Goal: Information Seeking & Learning: Learn about a topic

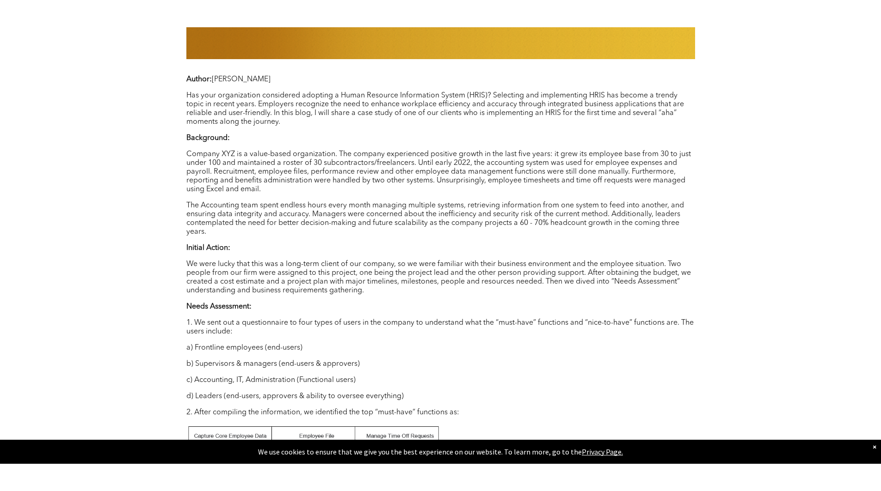
scroll to position [714, 0]
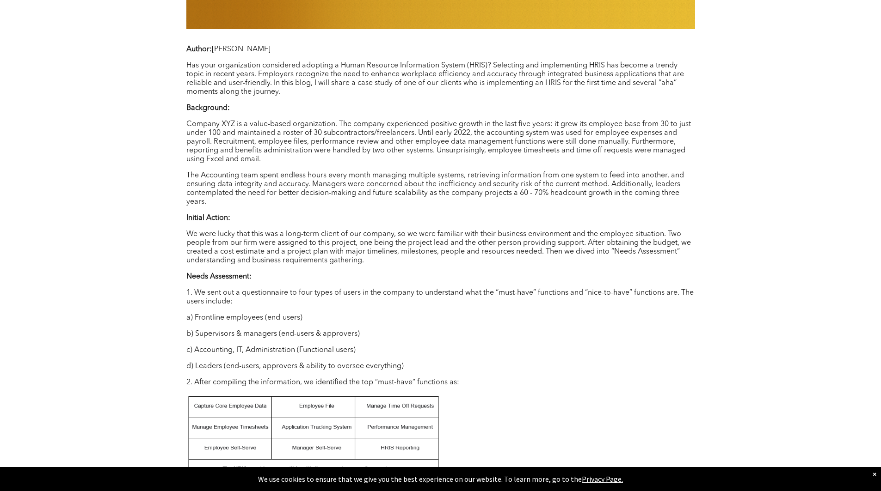
click at [592, 330] on p "b) Supervisors & managers (end-users & approvers)" at bounding box center [440, 334] width 508 height 9
click at [444, 237] on p "We were lucky that this was a long-term client of our company, so we were famil…" at bounding box center [440, 247] width 508 height 35
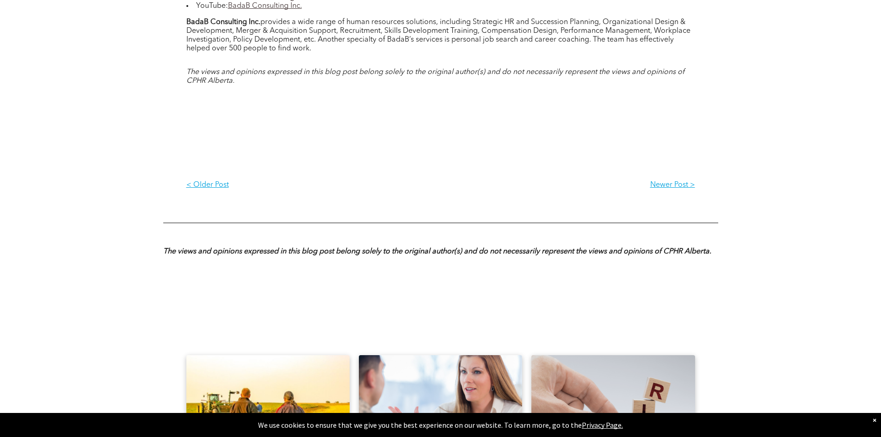
scroll to position [2230, 0]
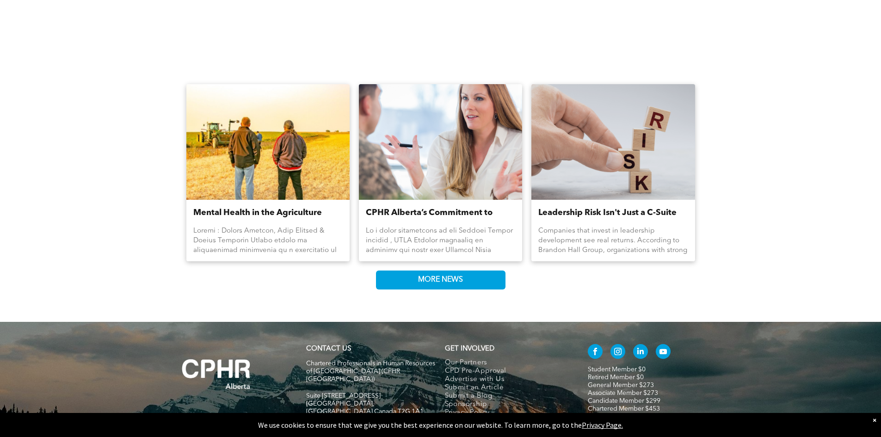
click at [444, 237] on div at bounding box center [440, 240] width 149 height 29
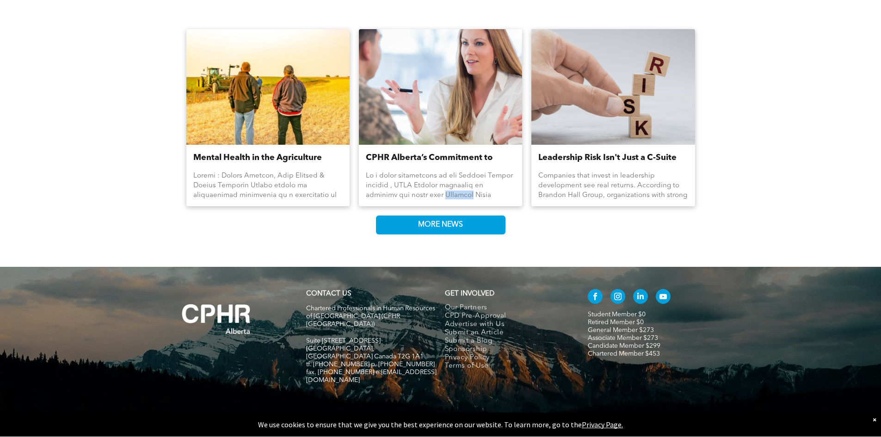
scroll to position [2285, 0]
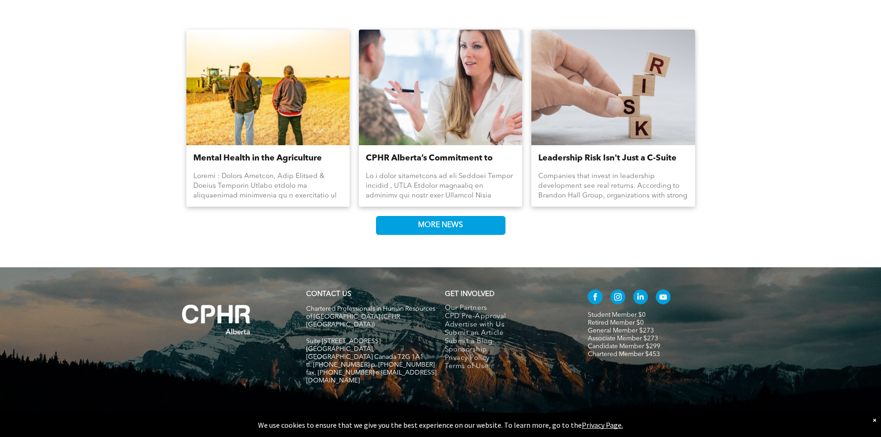
click at [843, 111] on div "Mental Health in the Agriculture Industry By [PERSON_NAME] • [DATE] CPHR Albert…" at bounding box center [440, 139] width 881 height 257
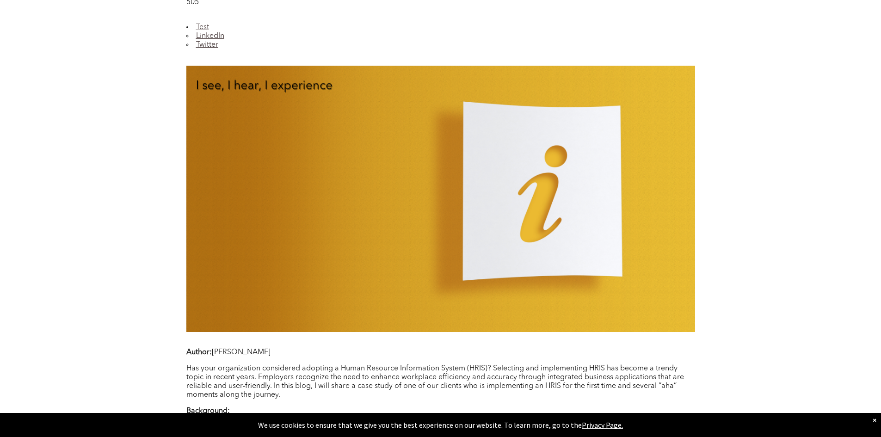
scroll to position [410, 0]
